Goal: Learn about a topic

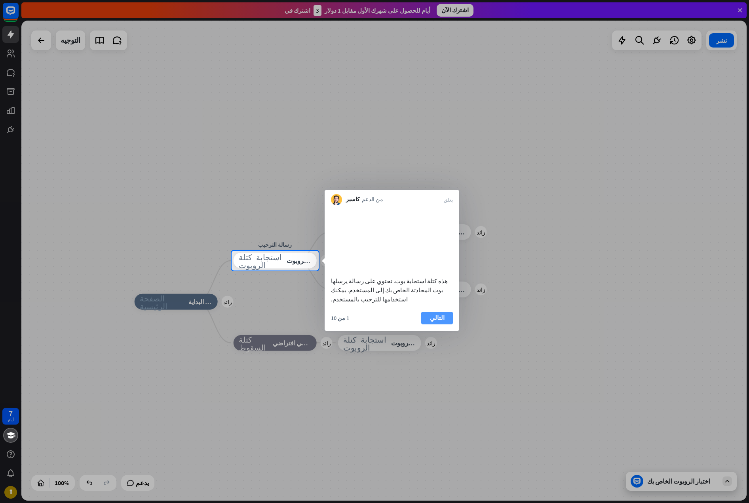
click at [431, 316] on button "التالي" at bounding box center [437, 318] width 32 height 13
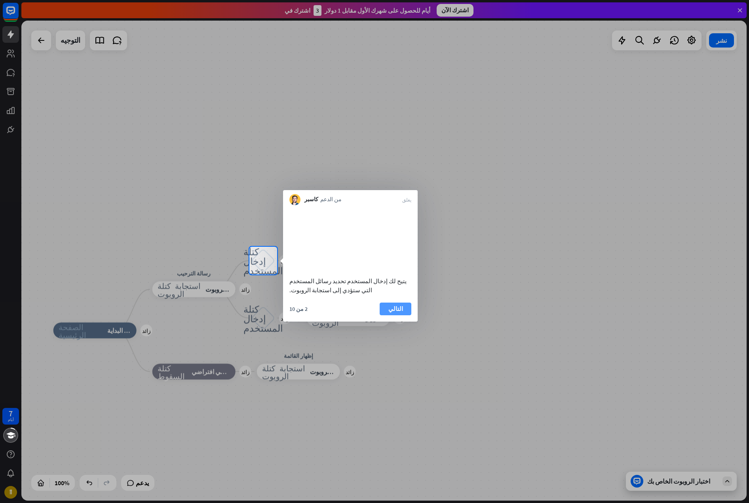
click at [404, 312] on button "التالي" at bounding box center [396, 309] width 32 height 13
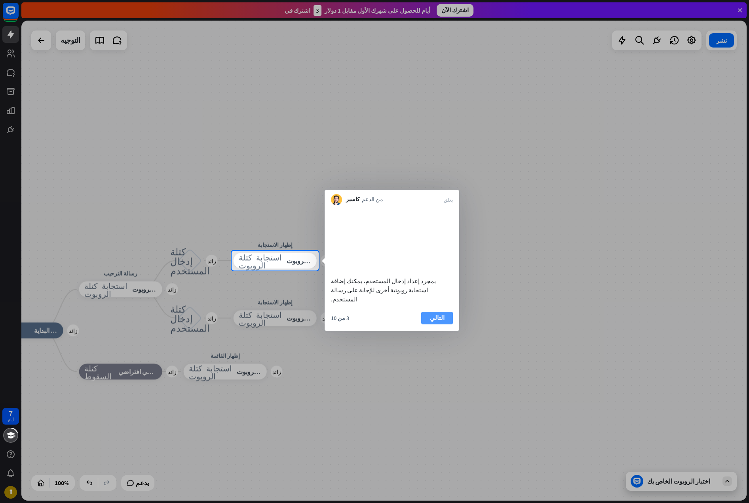
click at [429, 320] on button "التالي" at bounding box center [437, 318] width 32 height 13
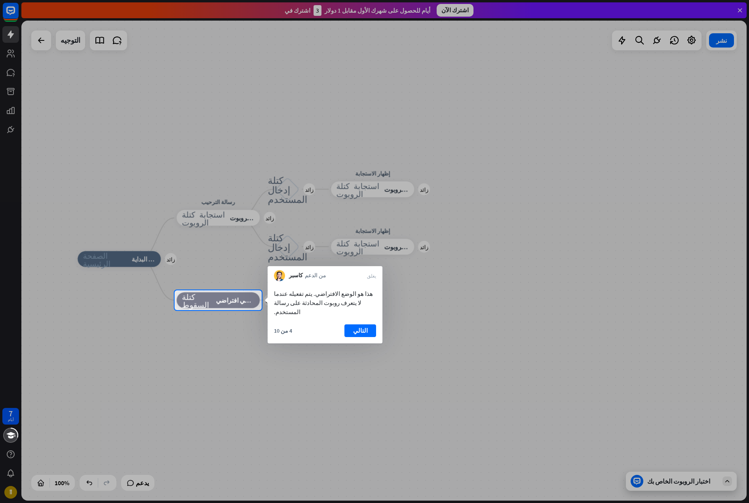
drag, startPoint x: 347, startPoint y: 331, endPoint x: 364, endPoint y: 335, distance: 16.8
click at [364, 335] on div at bounding box center [374, 251] width 749 height 503
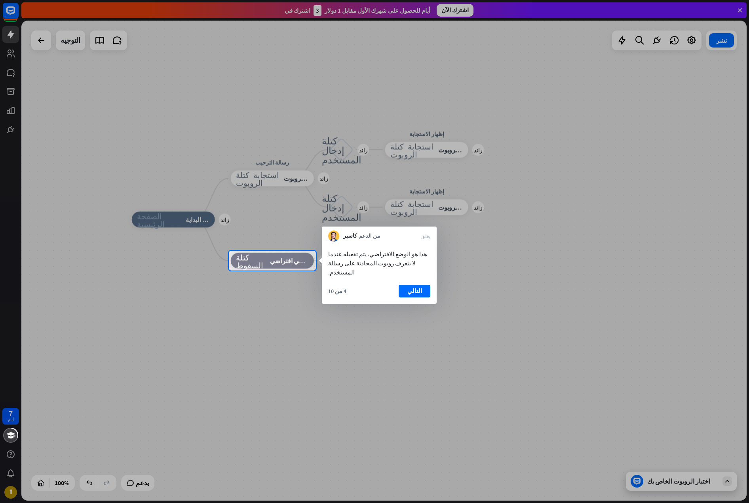
click at [414, 291] on div "4 من 10 التالي" at bounding box center [379, 294] width 115 height 19
click at [417, 287] on font "التالي" at bounding box center [414, 291] width 15 height 8
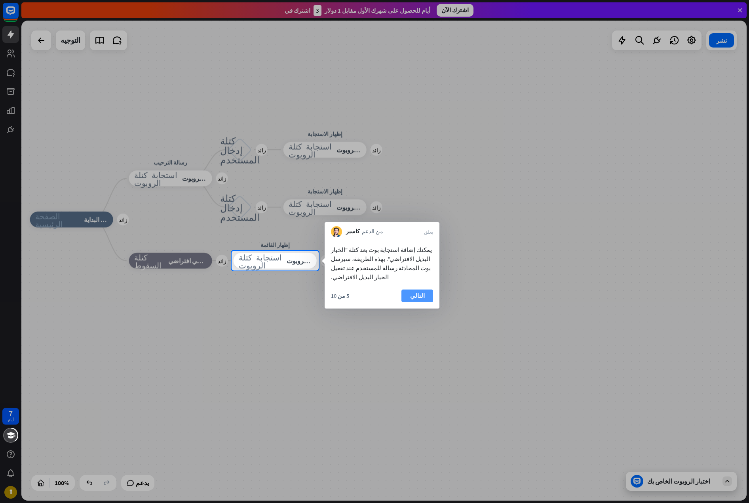
click at [425, 289] on button "التالي" at bounding box center [418, 295] width 32 height 13
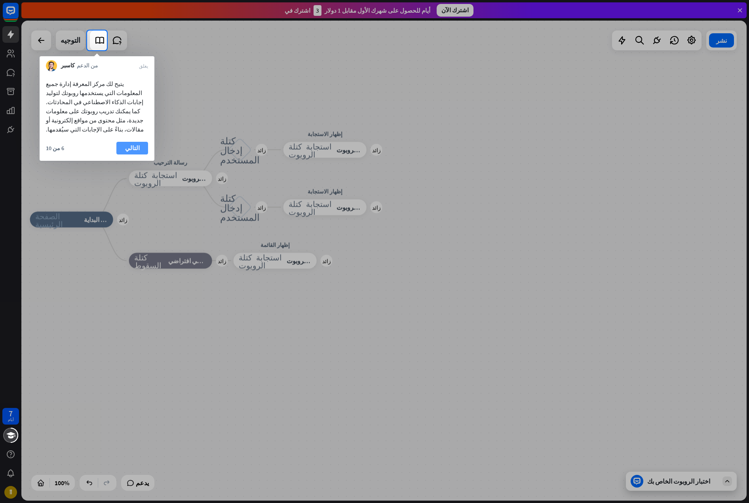
click at [133, 144] on font "التالي" at bounding box center [132, 148] width 15 height 8
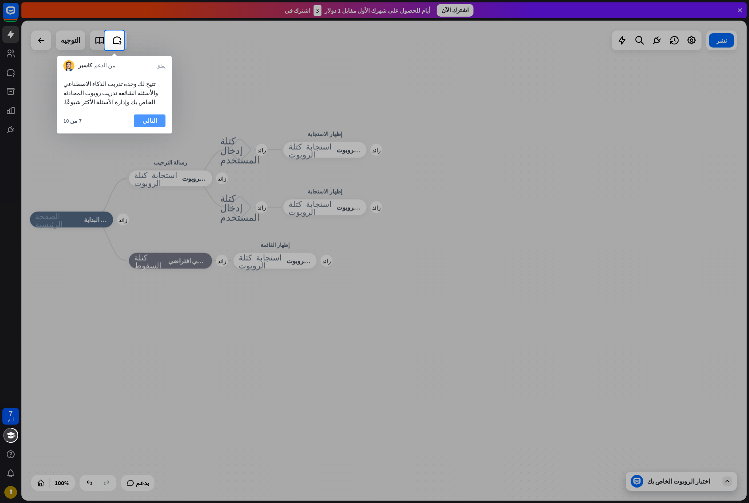
click at [155, 120] on button "التالي" at bounding box center [150, 120] width 32 height 13
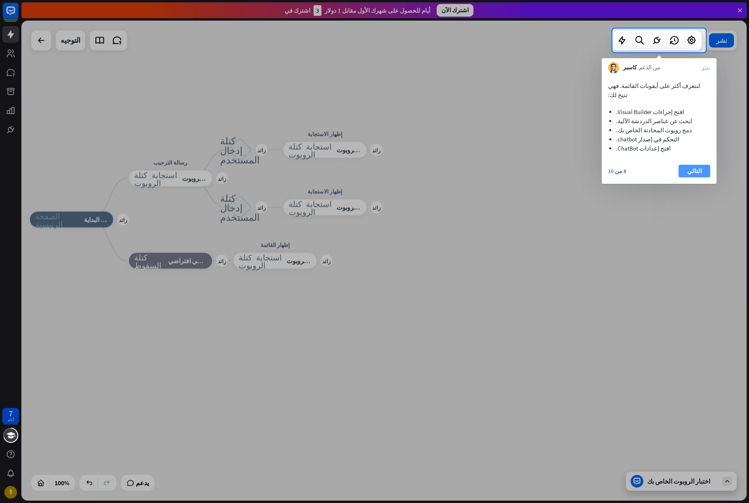
click at [698, 167] on font "التالي" at bounding box center [694, 171] width 15 height 8
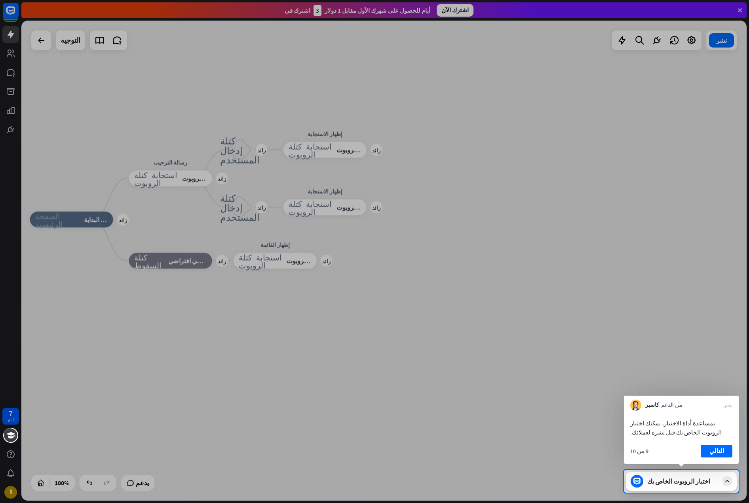
click at [720, 442] on div "بمساعدة أداة الاختبار، يمكنك اختبار الروبوت الخاص بك قبل نشره لعملائك. 9 من 10 …" at bounding box center [681, 437] width 115 height 53
click at [719, 449] on font "التالي" at bounding box center [717, 451] width 15 height 8
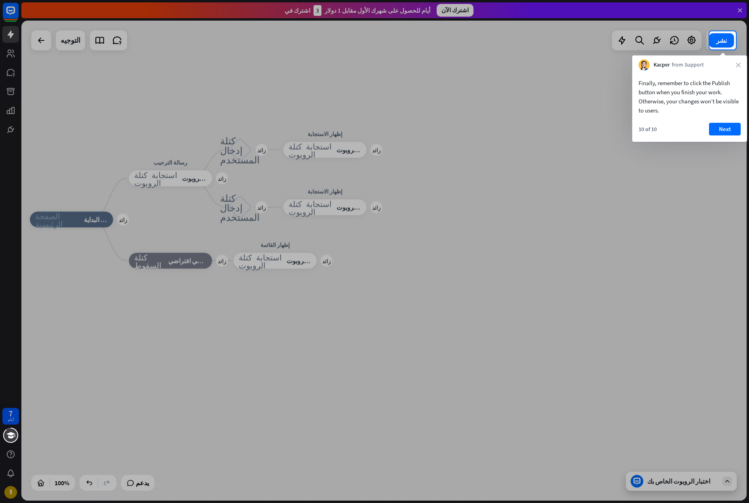
click at [729, 478] on div at bounding box center [374, 276] width 749 height 453
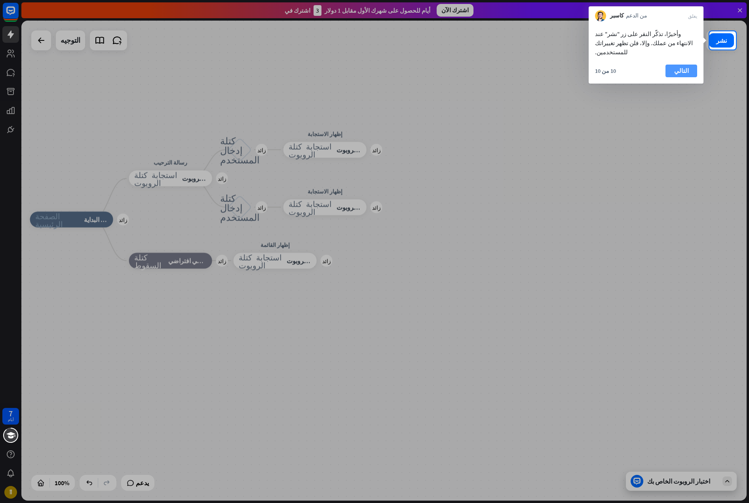
click at [683, 67] on font "التالي" at bounding box center [681, 71] width 15 height 8
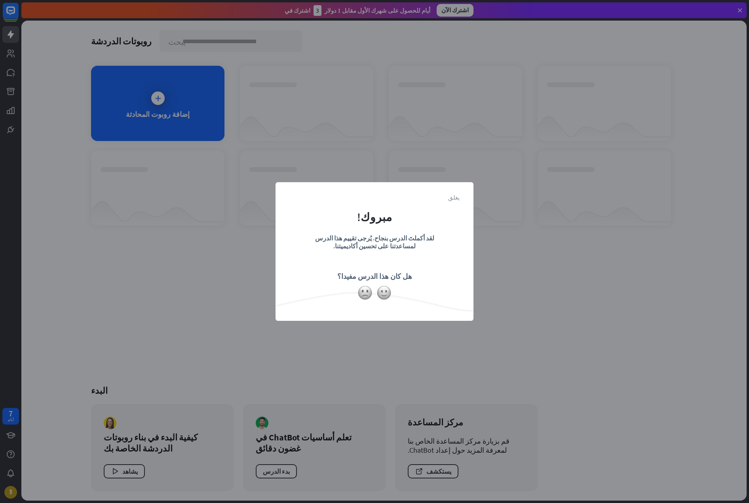
click at [453, 196] on font "يغلق" at bounding box center [453, 197] width 11 height 6
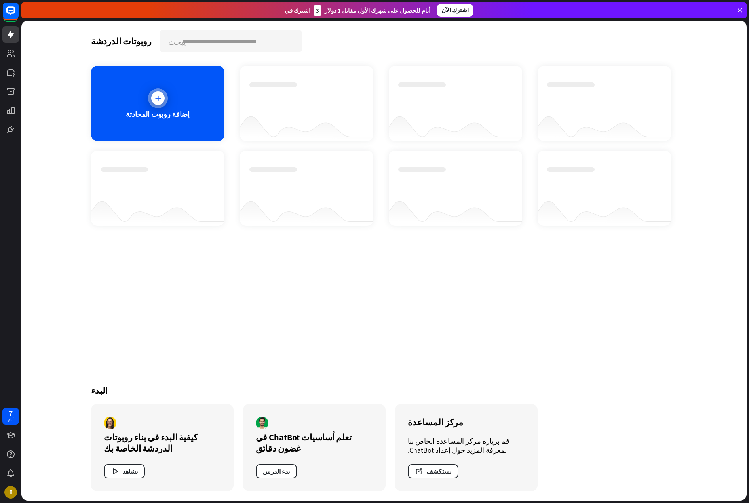
click at [157, 101] on icon at bounding box center [158, 98] width 8 height 8
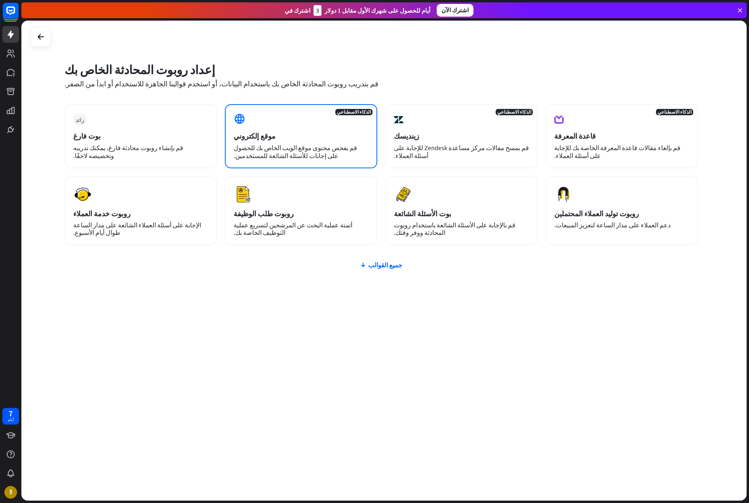
click at [279, 141] on div "الذكاء الاصطناعي موقع إلكتروني قم بفحص محتوى موقع الويب الخاص بك للحصول على إجا…" at bounding box center [301, 136] width 152 height 64
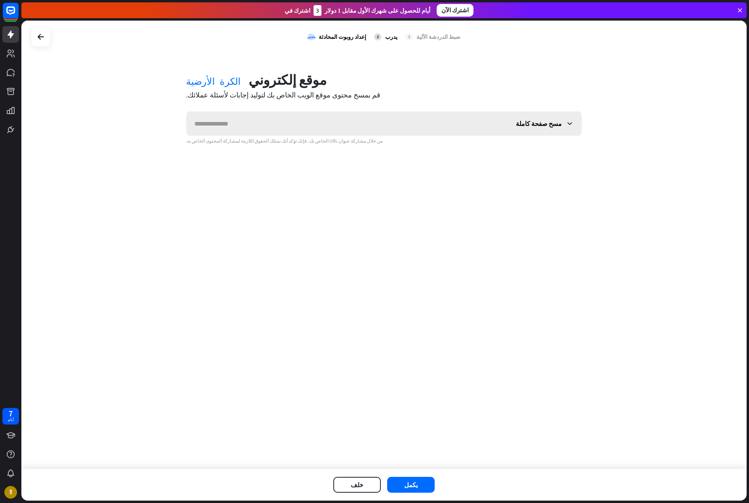
click at [269, 131] on input "text" at bounding box center [348, 124] width 322 height 24
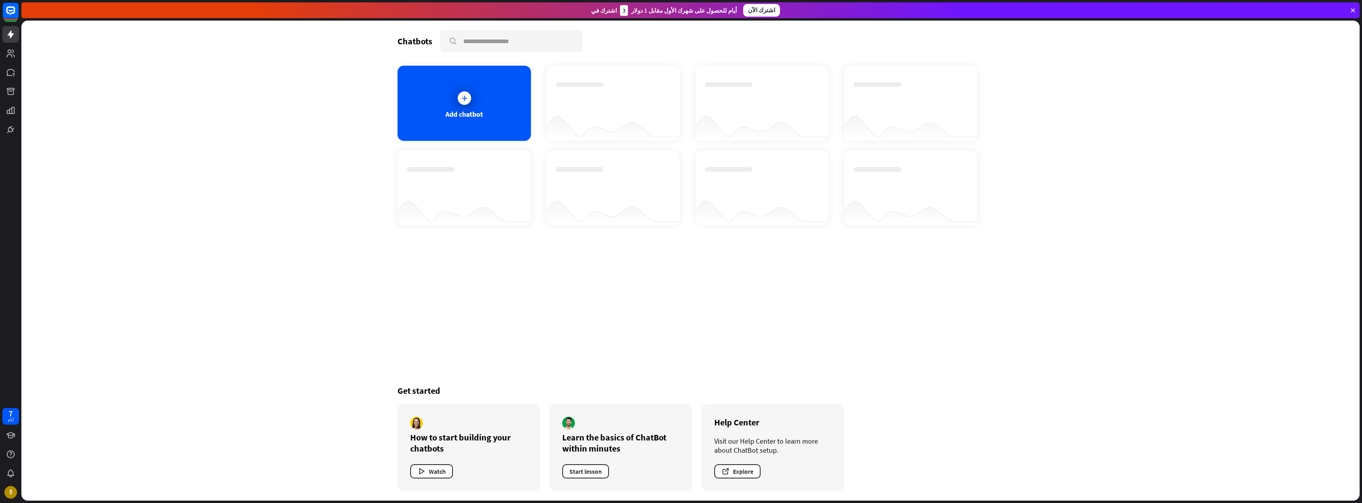
drag, startPoint x: 999, startPoint y: 143, endPoint x: 995, endPoint y: 141, distance: 4.8
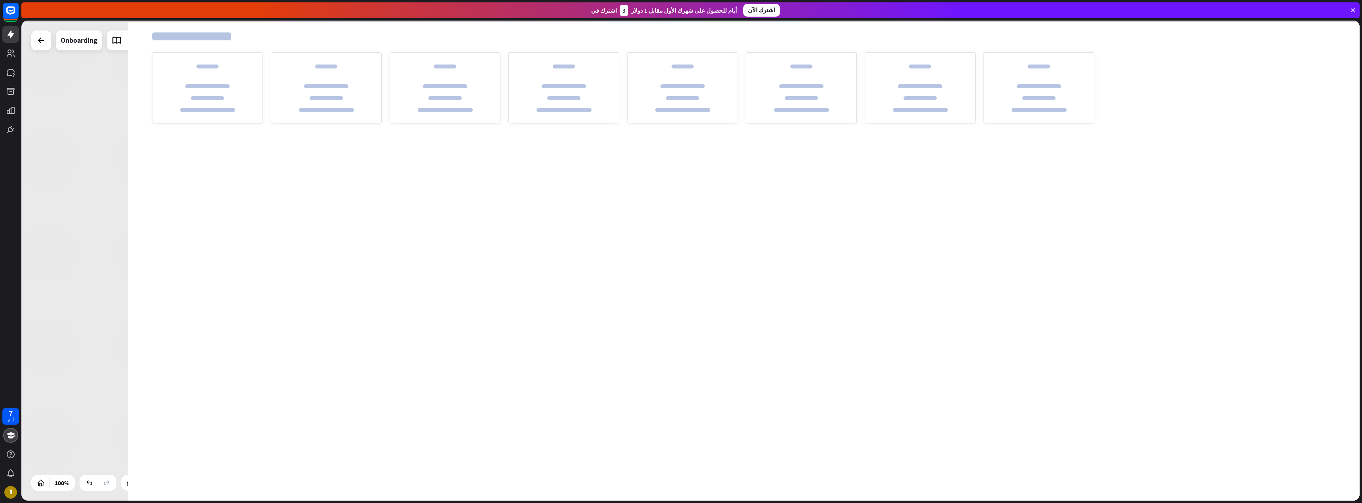
drag, startPoint x: 1189, startPoint y: 110, endPoint x: 1209, endPoint y: 86, distance: 31.5
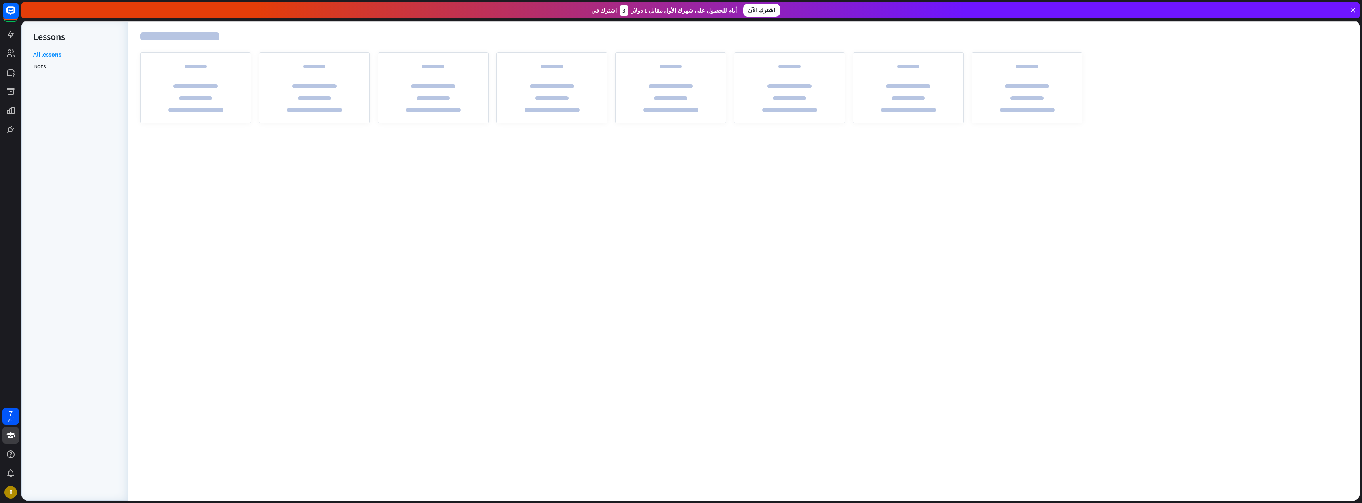
drag, startPoint x: 1197, startPoint y: 91, endPoint x: 1193, endPoint y: 94, distance: 4.8
